Goal: Complete application form: Complete application form

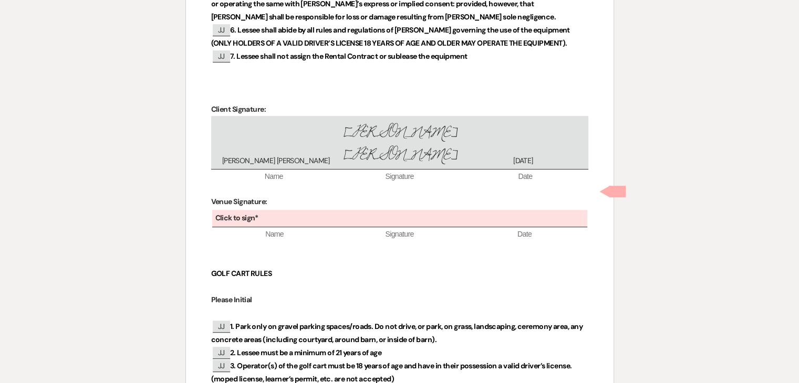
scroll to position [620, 0]
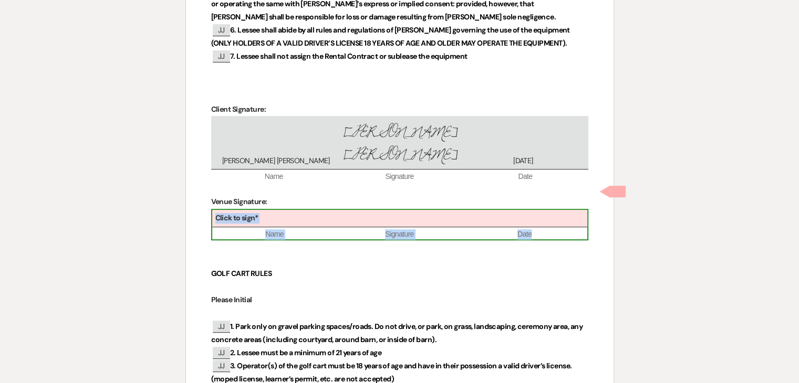
click at [460, 210] on div "Click to sign*" at bounding box center [399, 218] width 375 height 17
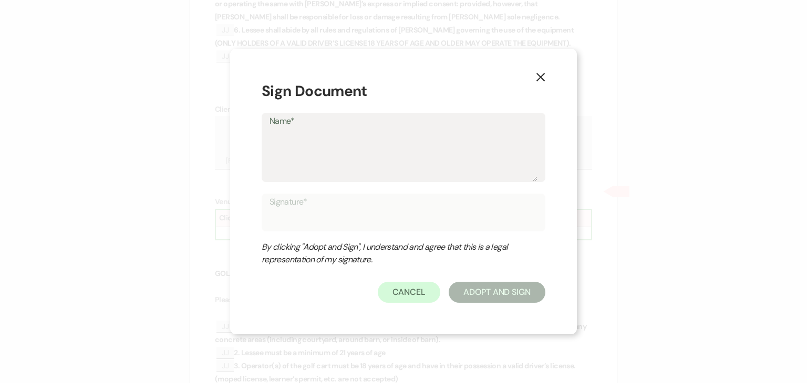
type textarea "J"
type input "J"
type textarea "Ju"
type input "Ju"
type textarea "[DATE]"
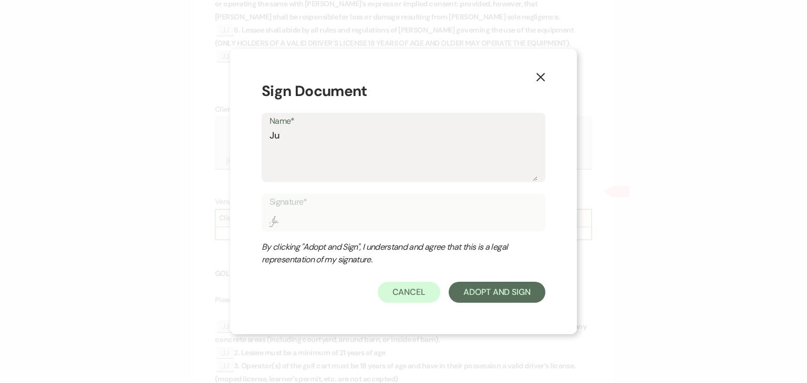
type input "[DATE]"
type textarea "Juli"
type input "Juli"
type textarea "[PERSON_NAME]"
type input "[PERSON_NAME]"
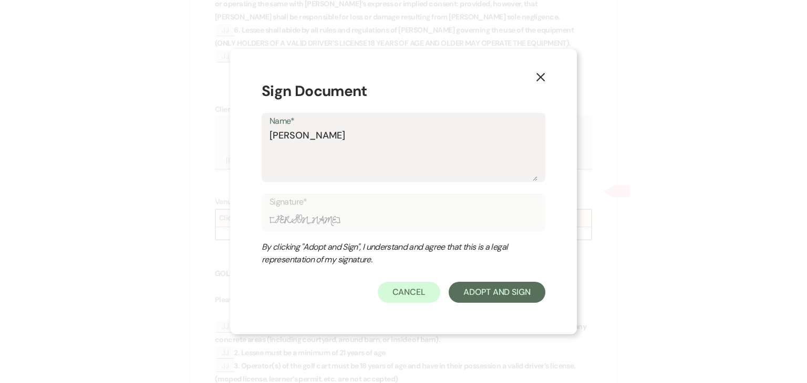
type textarea "[PERSON_NAME]"
type input "[PERSON_NAME]"
type textarea "[PERSON_NAME]"
type input "[PERSON_NAME]"
type textarea "[PERSON_NAME]"
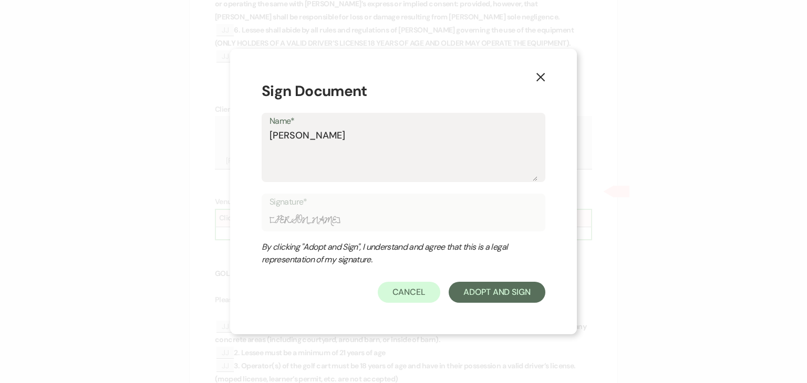
type input "[PERSON_NAME]"
type textarea "[PERSON_NAME]"
type input "[PERSON_NAME]"
type textarea "[PERSON_NAME]"
type input "[PERSON_NAME]"
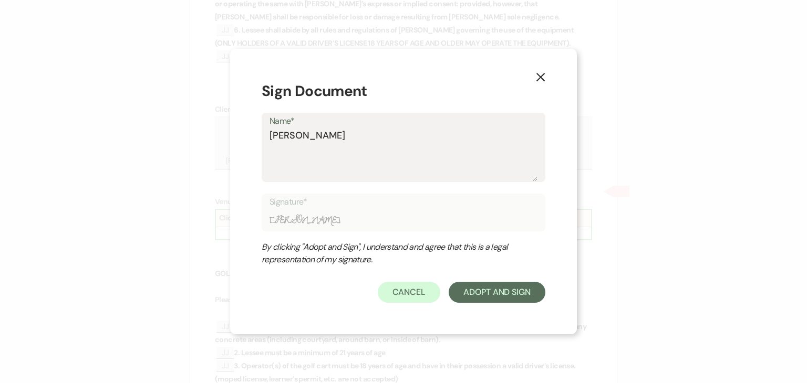
type textarea "[PERSON_NAME]"
type input "[PERSON_NAME]"
type textarea "[PERSON_NAME]"
type input "[PERSON_NAME]"
type textarea "[PERSON_NAME]"
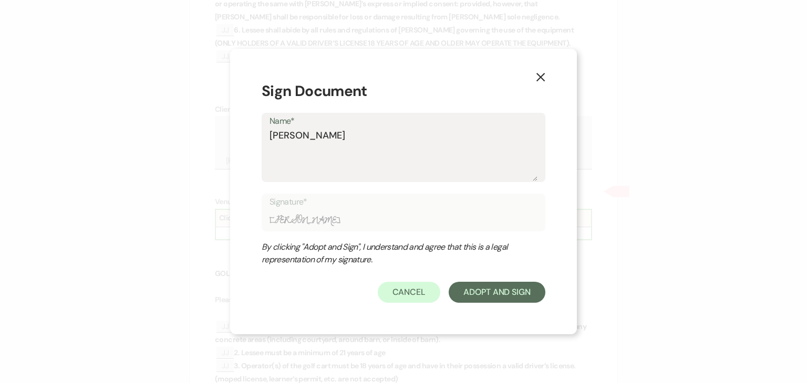
type input "[PERSON_NAME]"
type textarea "[PERSON_NAME]"
type input "[PERSON_NAME]"
type textarea "[PERSON_NAME]"
type input "[PERSON_NAME]"
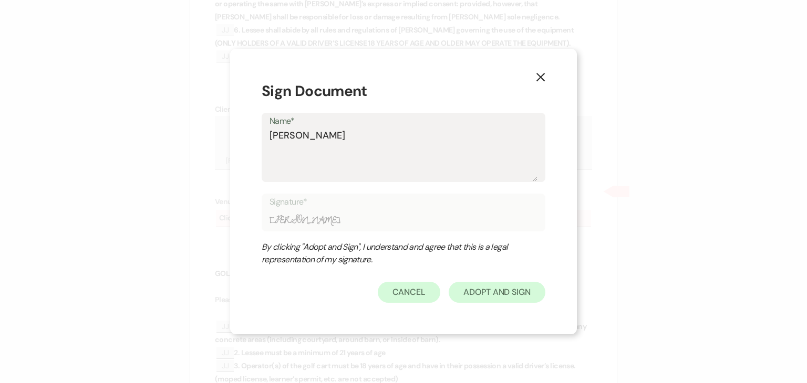
type textarea "[PERSON_NAME]"
click at [490, 299] on button "Adopt And Sign" at bounding box center [496, 292] width 97 height 21
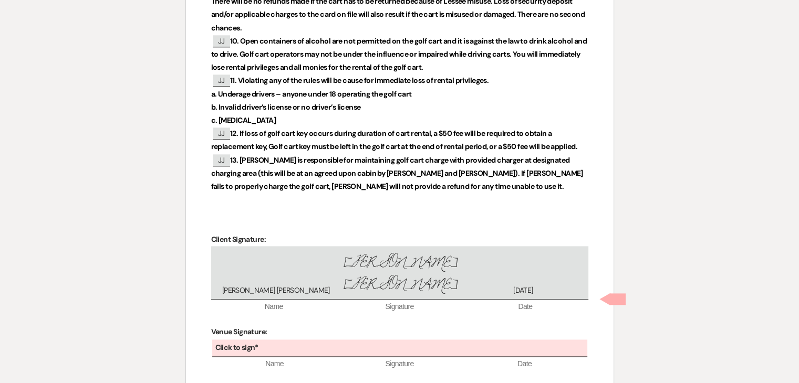
scroll to position [1205, 0]
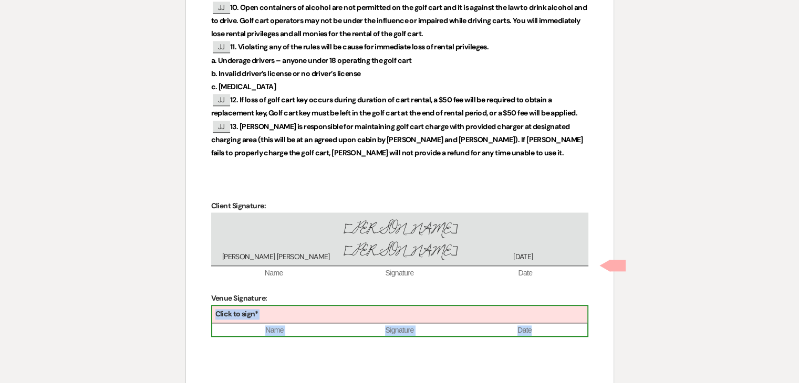
click at [367, 306] on div "Click to sign*" at bounding box center [399, 314] width 375 height 17
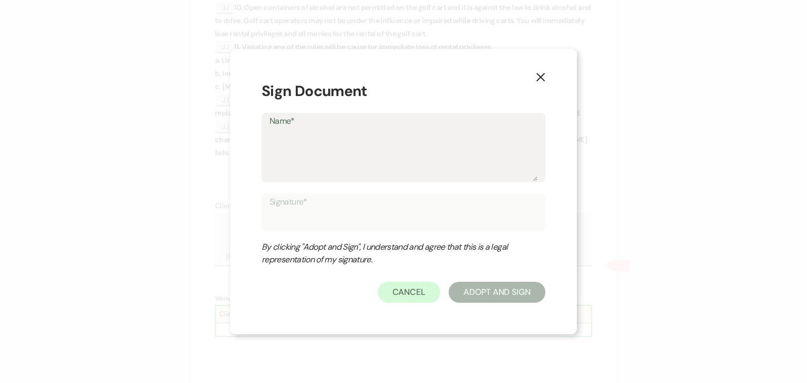
type textarea "J"
type input "J"
type textarea "Ju"
type input "Ju"
type textarea "[DATE]"
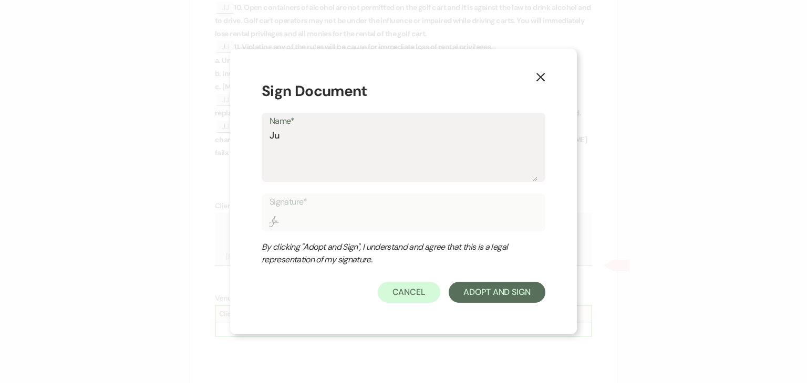
type input "[DATE]"
type textarea "Juli"
type input "Juli"
type textarea "[PERSON_NAME]"
type input "[PERSON_NAME]"
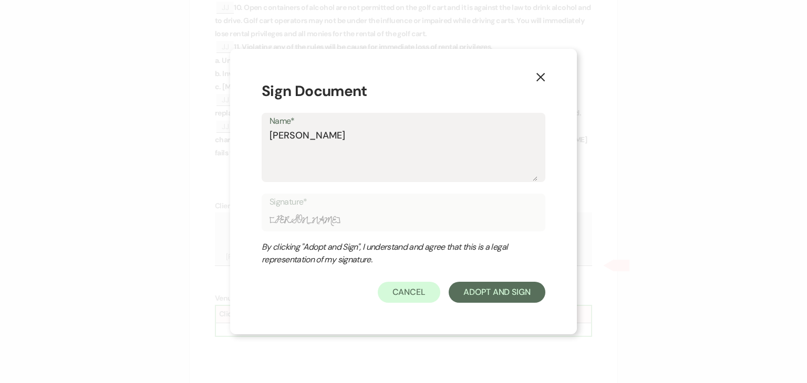
type textarea "[PERSON_NAME]"
type input "[PERSON_NAME]"
type textarea "[PERSON_NAME]"
type input "[PERSON_NAME]"
type textarea "[PERSON_NAME]"
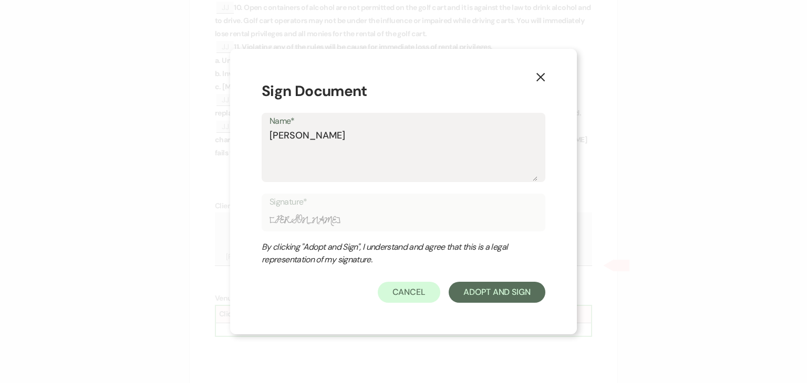
type input "[PERSON_NAME]"
type textarea "[PERSON_NAME]"
type input "[PERSON_NAME]"
type textarea "[PERSON_NAME]"
type input "[PERSON_NAME]"
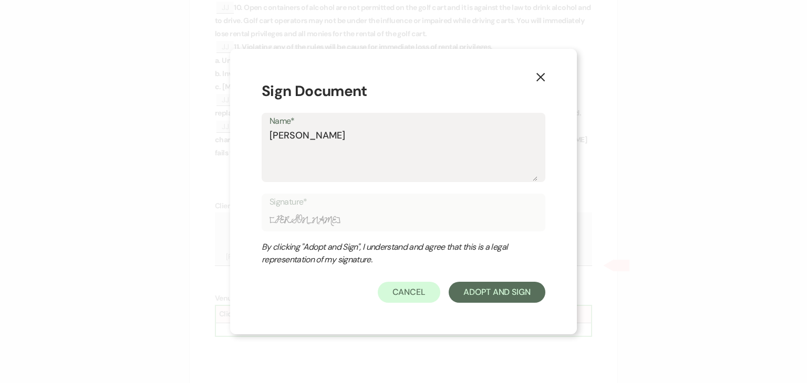
type textarea "[PERSON_NAME]"
type input "[PERSON_NAME]"
type textarea "[PERSON_NAME]"
type input "[PERSON_NAME]"
type textarea "[PERSON_NAME]"
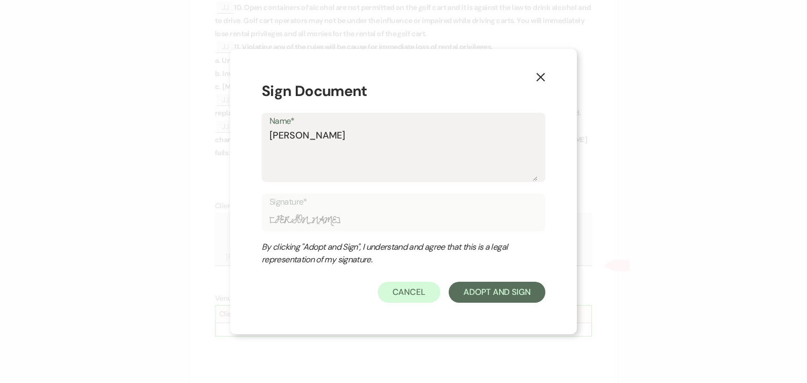
type input "[PERSON_NAME]"
type textarea "[PERSON_NAME]"
type input "[PERSON_NAME]"
type textarea "[PERSON_NAME]"
type input "[PERSON_NAME]"
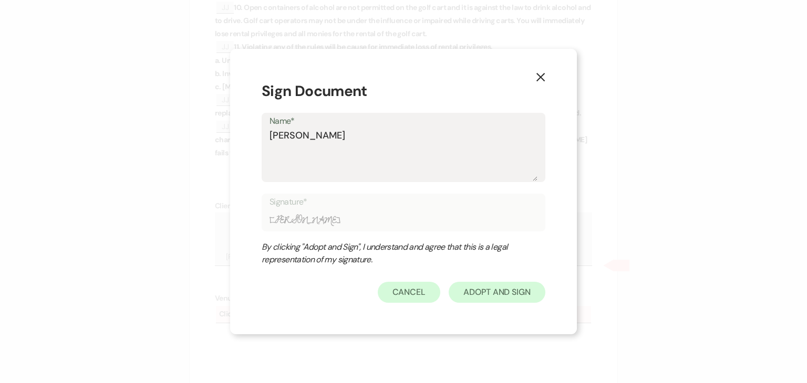
type textarea "[PERSON_NAME]"
click at [484, 293] on button "Adopt And Sign" at bounding box center [496, 292] width 97 height 21
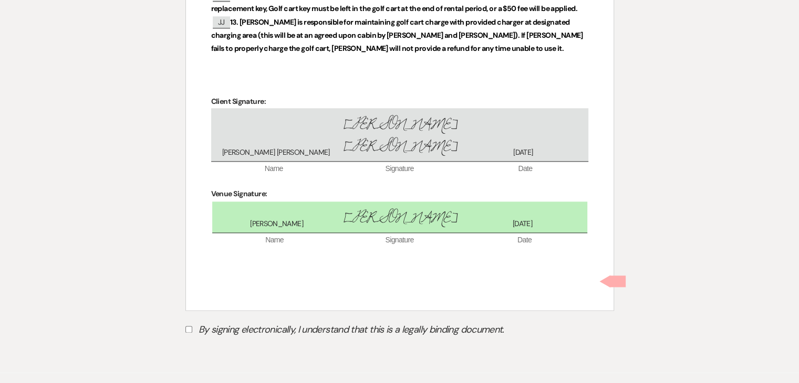
scroll to position [1321, 0]
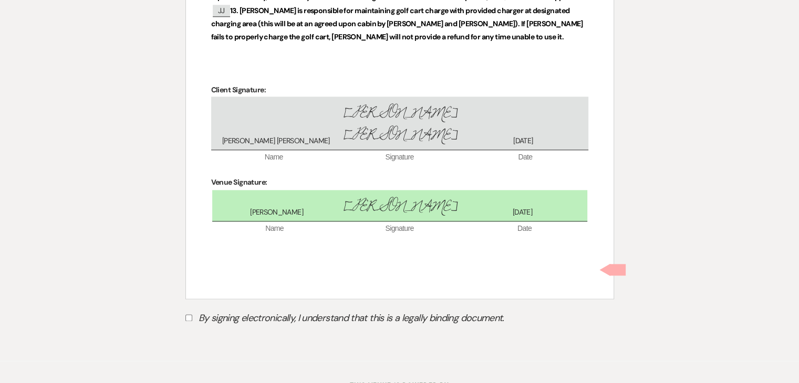
click at [188, 315] on input "By signing electronically, I understand that this is a legally binding document." at bounding box center [188, 318] width 7 height 7
checkbox input "true"
click at [208, 335] on button "Submit" at bounding box center [222, 344] width 74 height 19
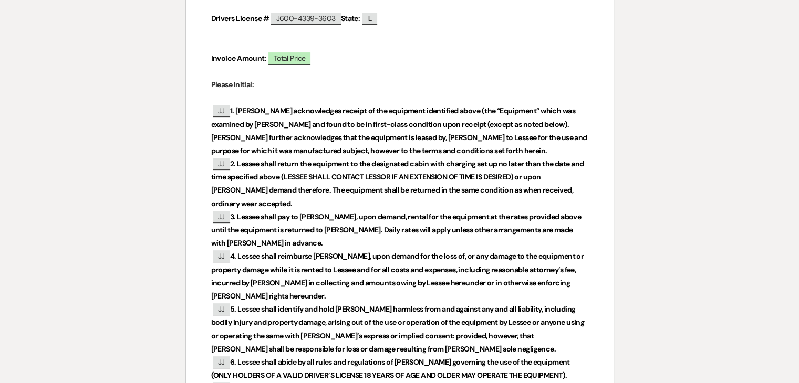
scroll to position [0, 0]
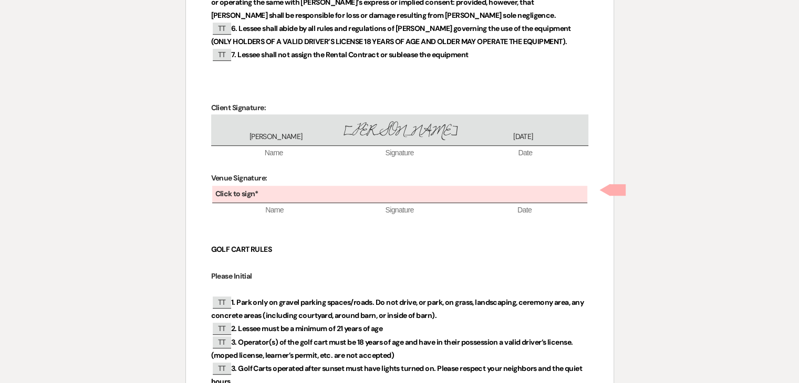
scroll to position [622, 0]
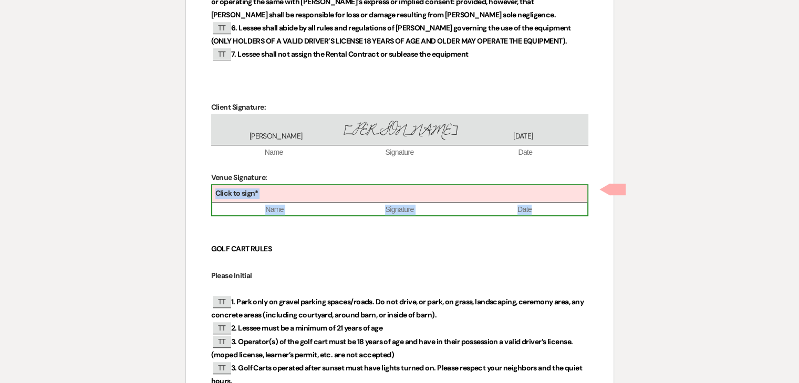
click at [417, 191] on div "Click to sign*" at bounding box center [399, 193] width 375 height 17
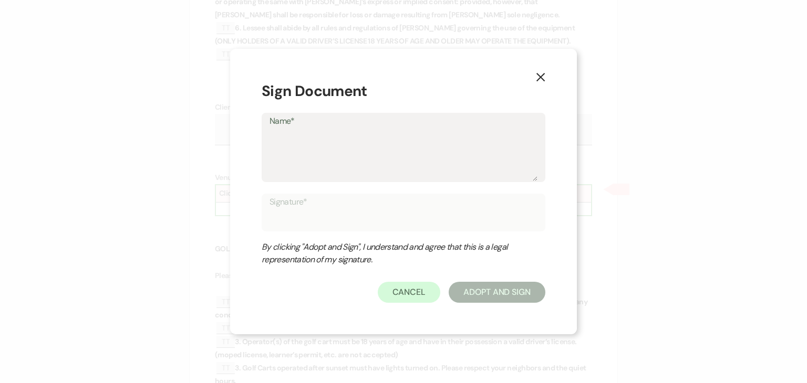
type textarea "J"
type input "J"
type textarea "Ju"
type input "Ju"
type textarea "[DATE]"
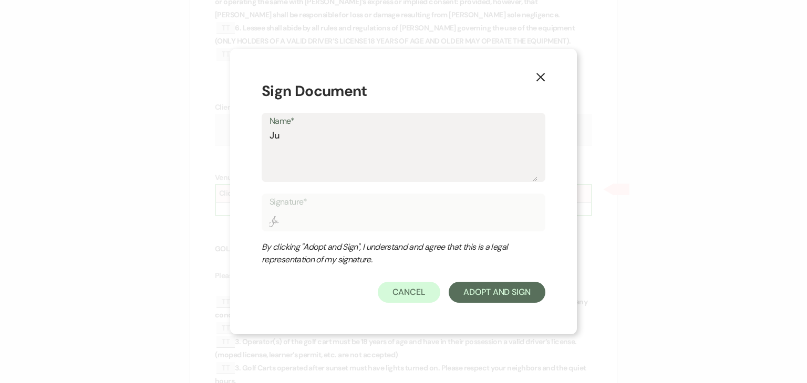
type input "[DATE]"
type textarea "Juli"
type input "Juli"
type textarea "[PERSON_NAME]"
type input "[PERSON_NAME]"
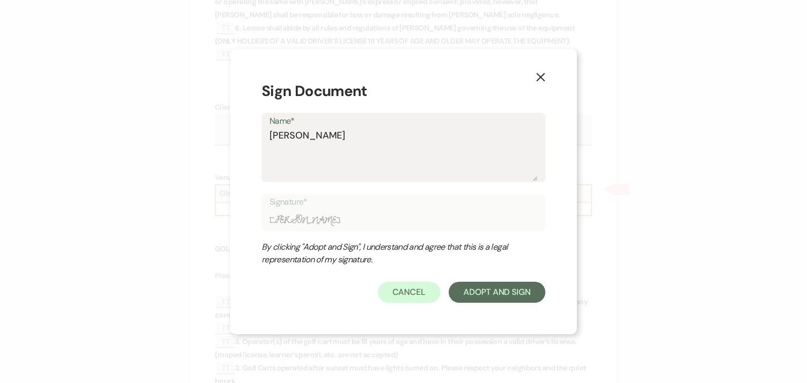
type textarea "[PERSON_NAME]"
type input "[PERSON_NAME]"
type textarea "[PERSON_NAME]"
type input "[PERSON_NAME]"
type textarea "[PERSON_NAME]"
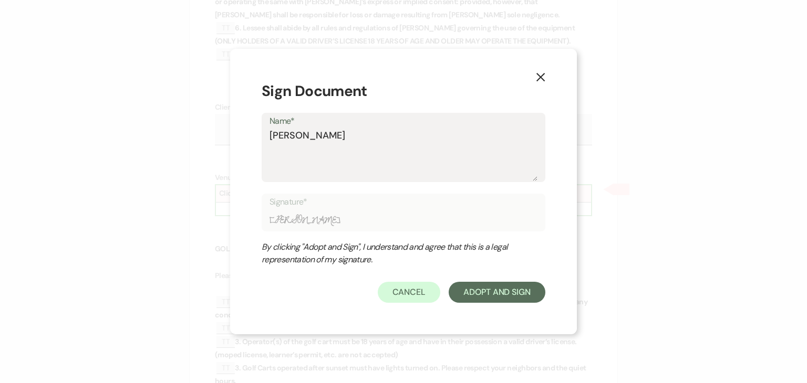
type input "[PERSON_NAME]"
type textarea "[PERSON_NAME]"
type input "[PERSON_NAME]"
type textarea "[PERSON_NAME]"
type input "[PERSON_NAME]"
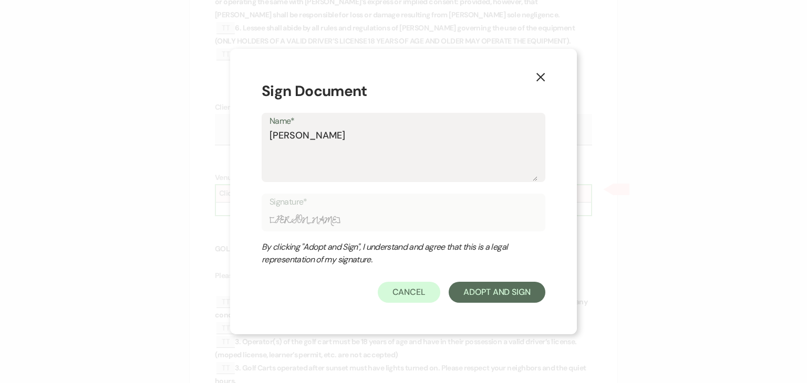
type textarea "[PERSON_NAME]"
type input "[PERSON_NAME]"
type textarea "[PERSON_NAME]"
type input "[PERSON_NAME]"
type textarea "[PERSON_NAME]"
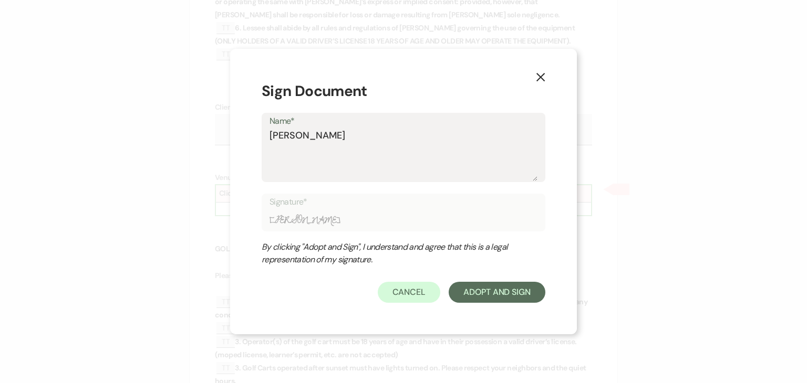
type input "[PERSON_NAME]"
type textarea "[PERSON_NAME]"
type input "[PERSON_NAME]"
type textarea "[PERSON_NAME]"
type input "[PERSON_NAME]"
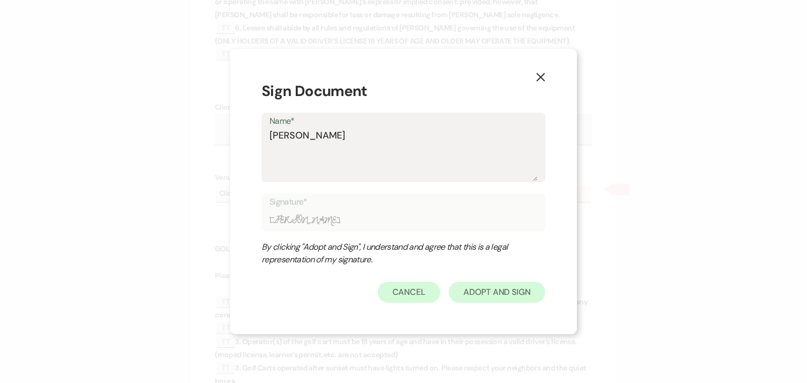
type textarea "[PERSON_NAME]"
click at [467, 290] on button "Adopt And Sign" at bounding box center [496, 292] width 97 height 21
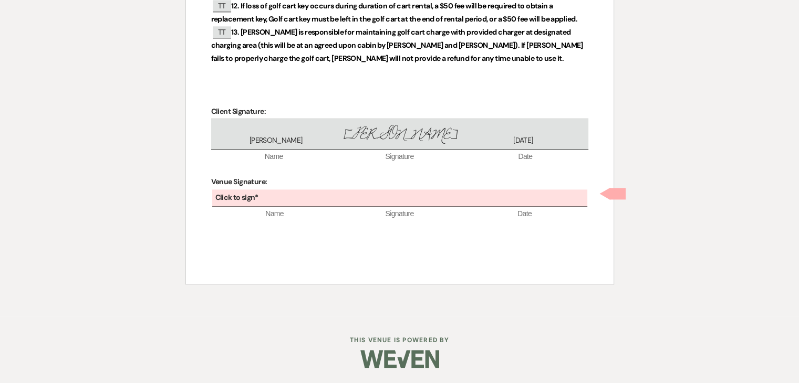
scroll to position [1276, 0]
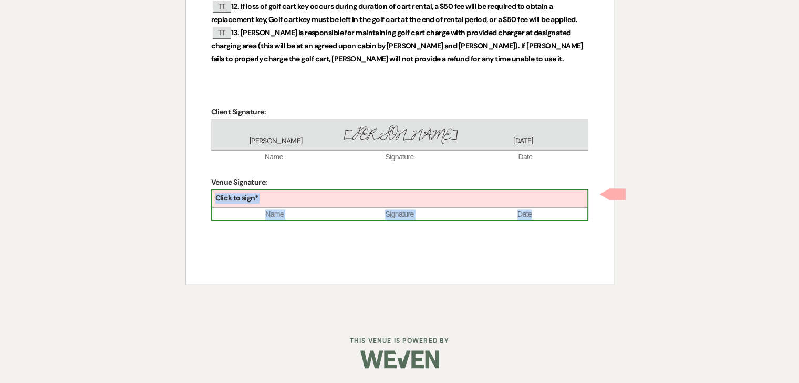
click at [404, 195] on div "Click to sign*" at bounding box center [399, 198] width 375 height 17
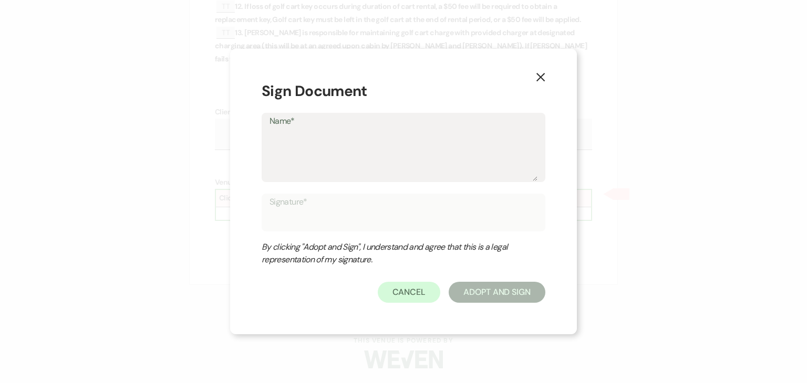
type textarea "J"
type input "J"
type textarea "Ju"
type input "Ju"
type textarea "[DATE]"
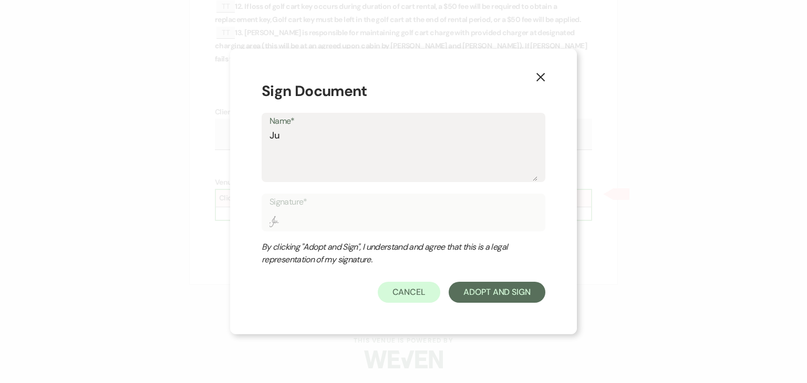
type input "[DATE]"
type textarea "Juli"
type input "Juli"
type textarea "[PERSON_NAME]"
type input "[PERSON_NAME]"
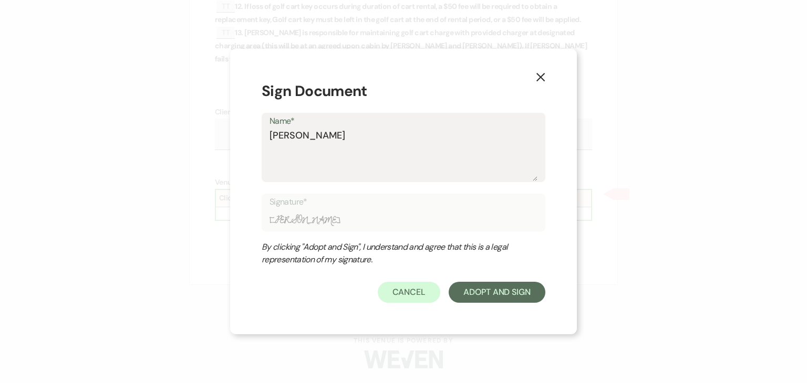
type textarea "[PERSON_NAME]"
type input "[PERSON_NAME]"
type textarea "[PERSON_NAME]"
type input "[PERSON_NAME]"
type textarea "[PERSON_NAME]"
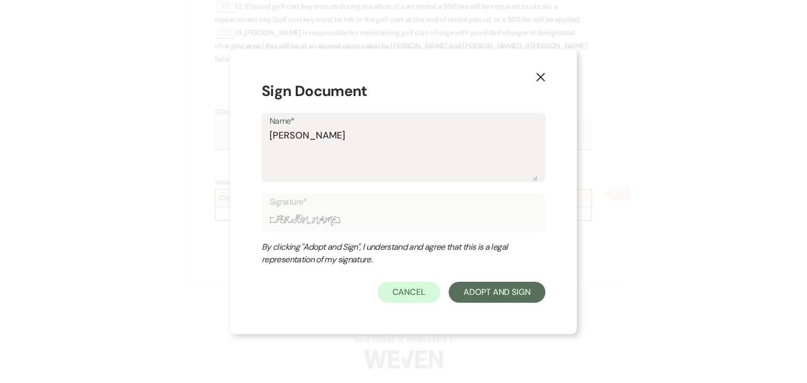
type input "[PERSON_NAME]"
type textarea "[PERSON_NAME]"
type input "[PERSON_NAME]"
type textarea "[PERSON_NAME]"
type input "[PERSON_NAME]"
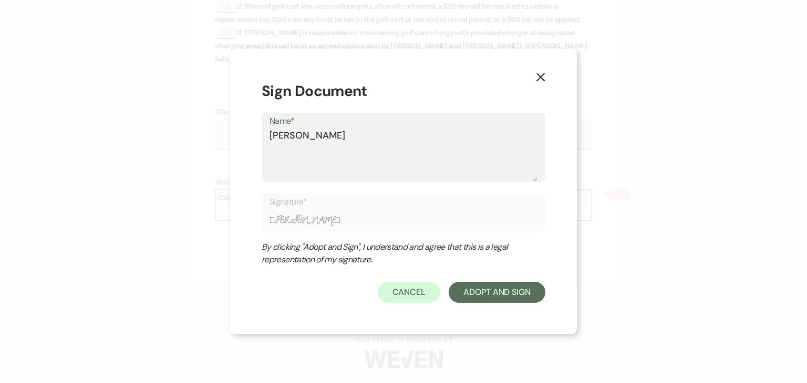
type textarea "[PERSON_NAME]"
type input "[PERSON_NAME]"
type textarea "[PERSON_NAME]"
type input "[PERSON_NAME]"
type textarea "[PERSON_NAME]"
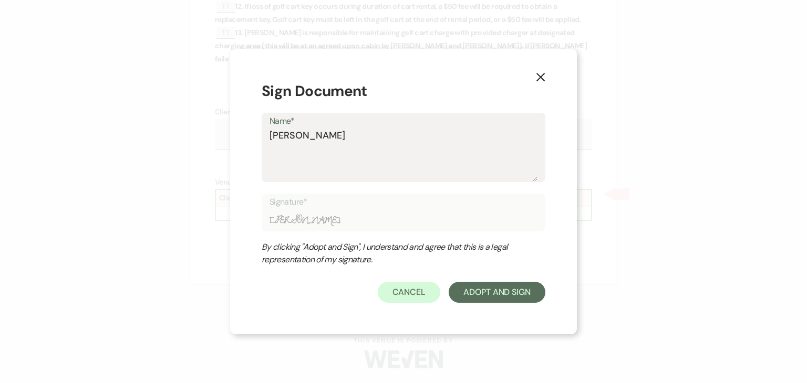
type input "[PERSON_NAME]"
type textarea "[PERSON_NAME]"
type input "[PERSON_NAME]"
type textarea "[PERSON_NAME]"
type input "[PERSON_NAME]"
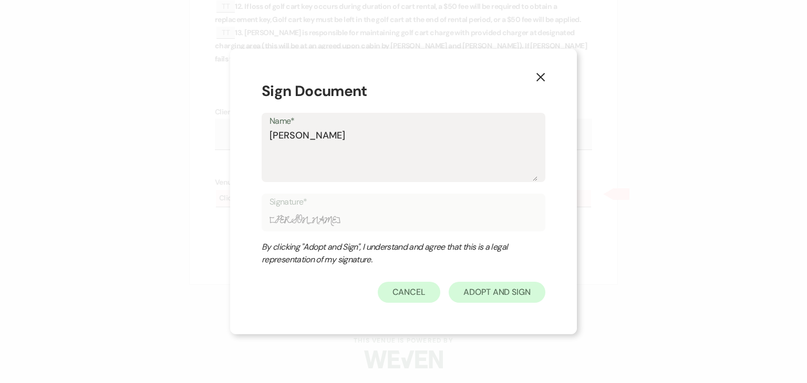
type textarea "[PERSON_NAME]"
click at [470, 298] on button "Adopt And Sign" at bounding box center [496, 292] width 97 height 21
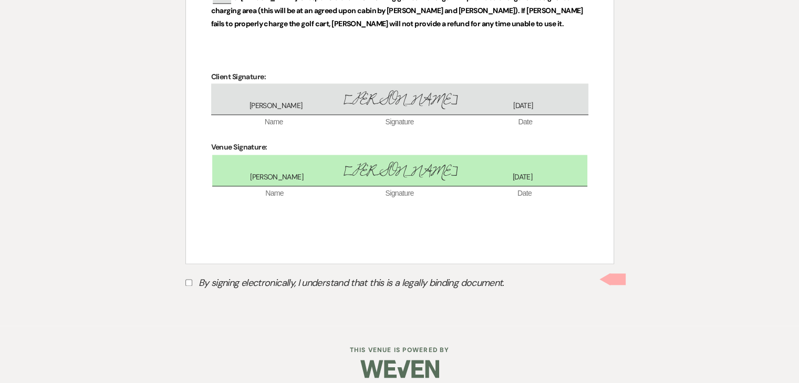
scroll to position [1321, 0]
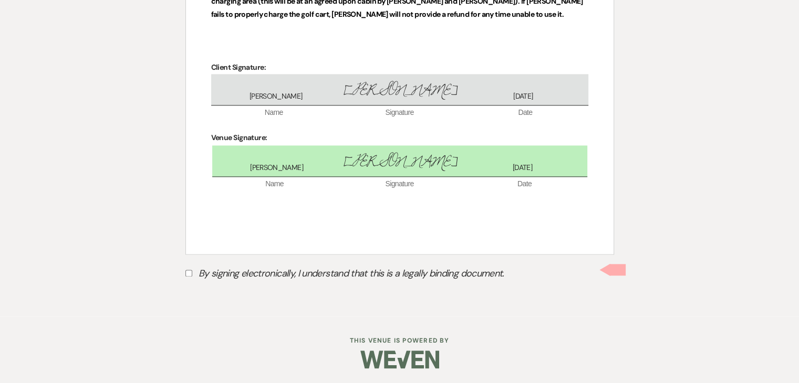
click at [185, 272] on input "By signing electronically, I understand that this is a legally binding document." at bounding box center [188, 273] width 7 height 7
checkbox input "true"
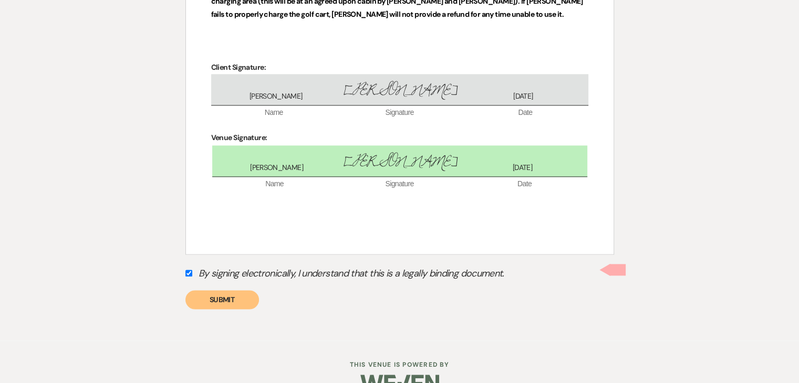
click at [211, 299] on button "Submit" at bounding box center [222, 299] width 74 height 19
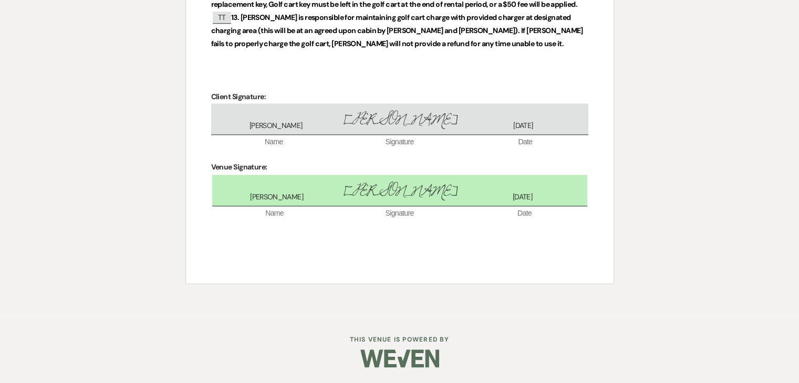
scroll to position [1290, 0]
